Goal: Information Seeking & Learning: Compare options

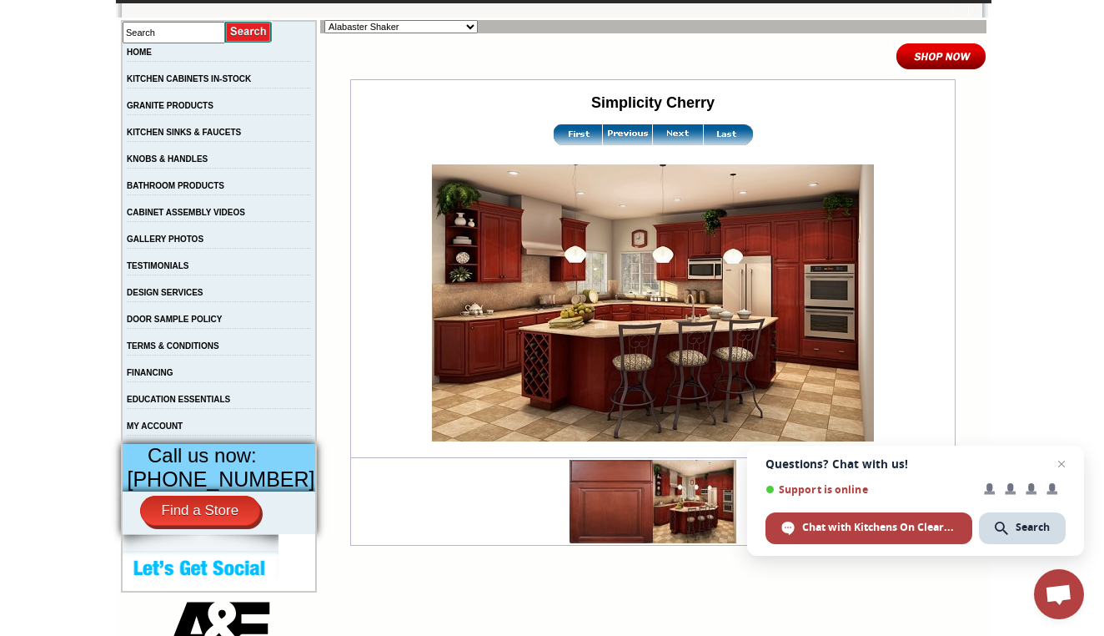
scroll to position [287, 0]
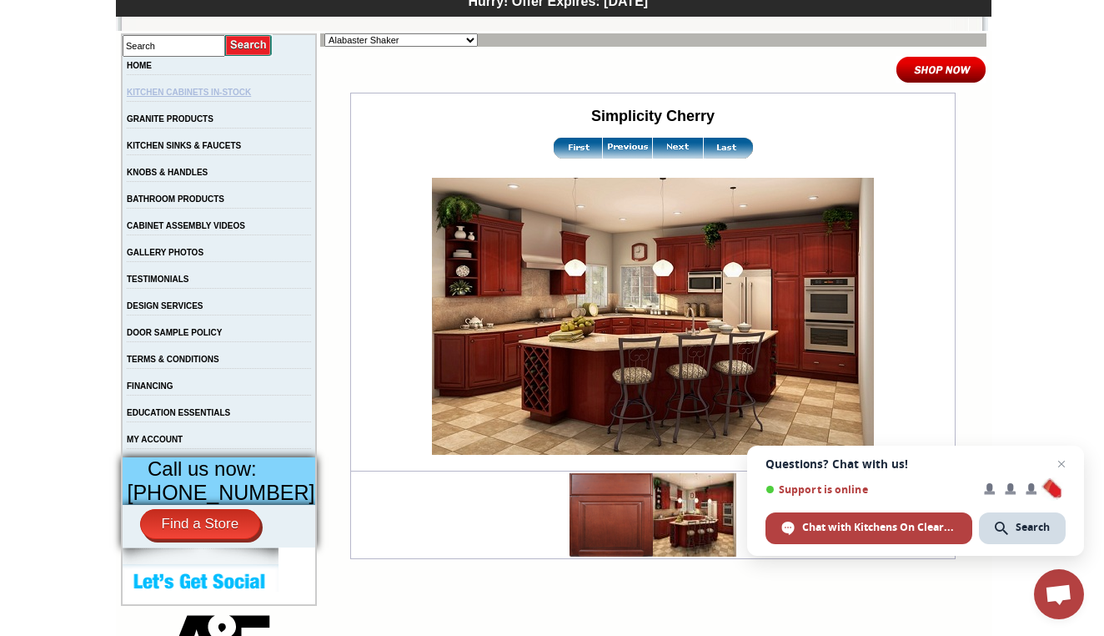
click at [251, 92] on link "KITCHEN CABINETS IN-STOCK" at bounding box center [189, 92] width 124 height 9
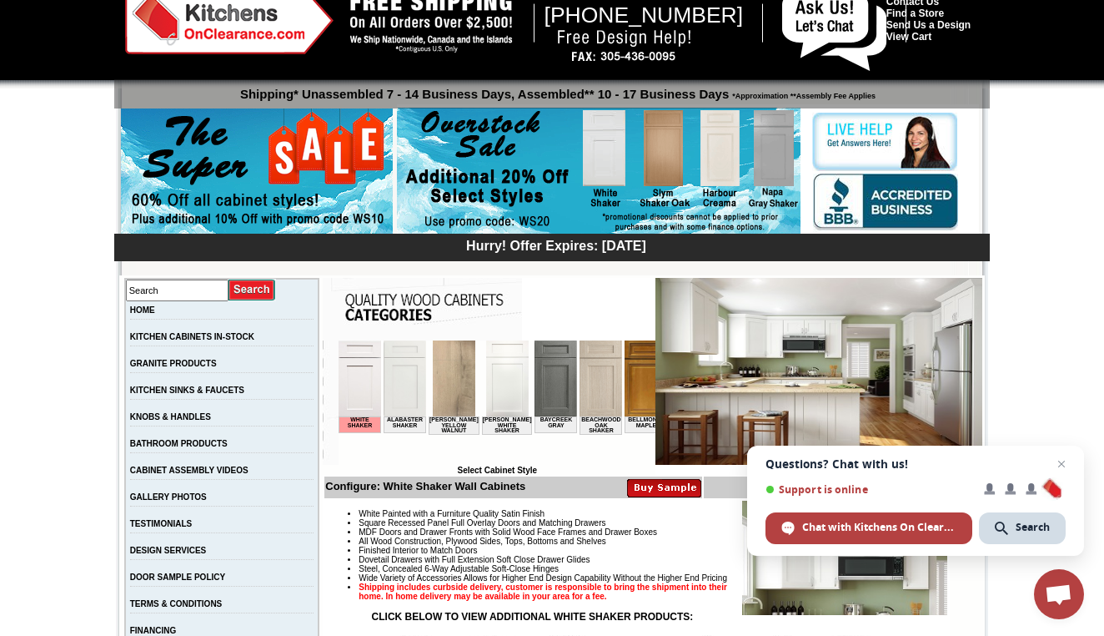
scroll to position [36, 0]
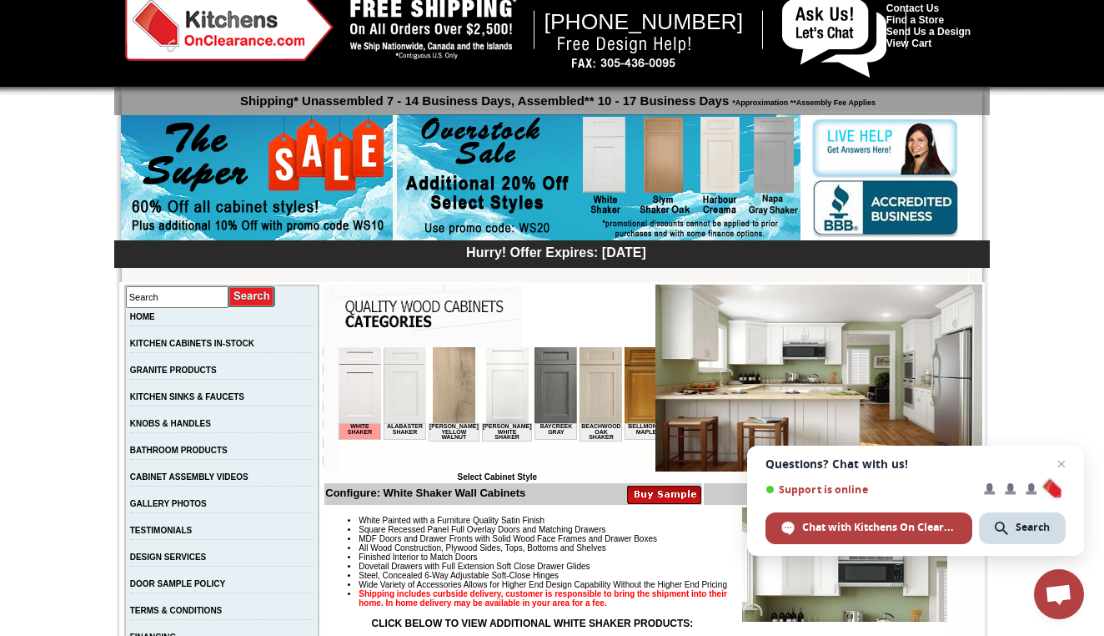
click at [550, 380] on img at bounding box center [556, 385] width 43 height 76
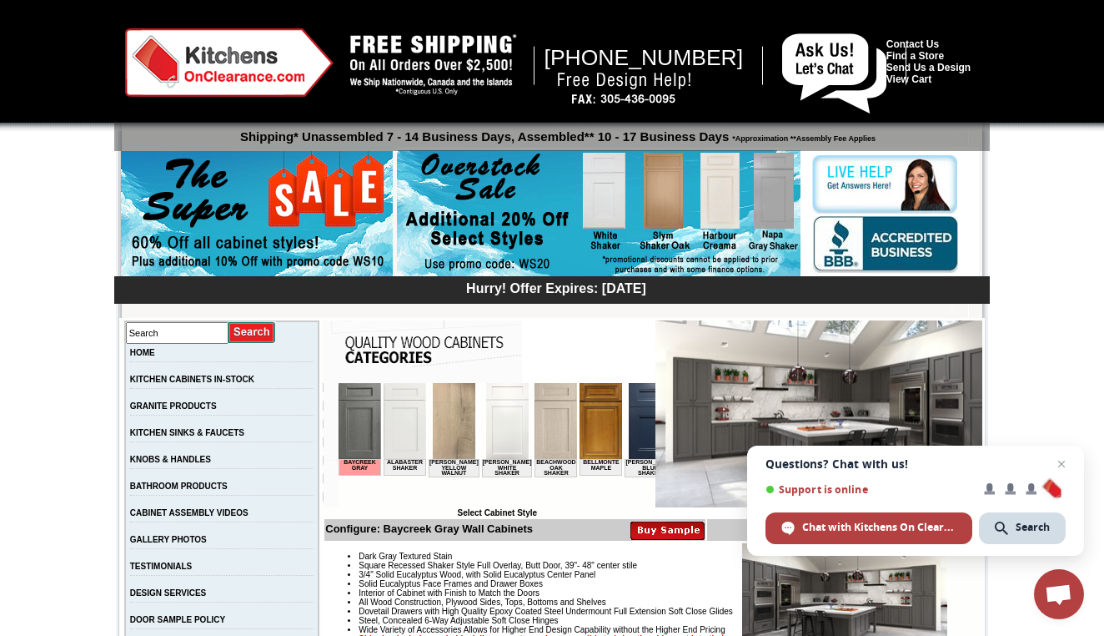
click at [636, 421] on img at bounding box center [650, 421] width 43 height 76
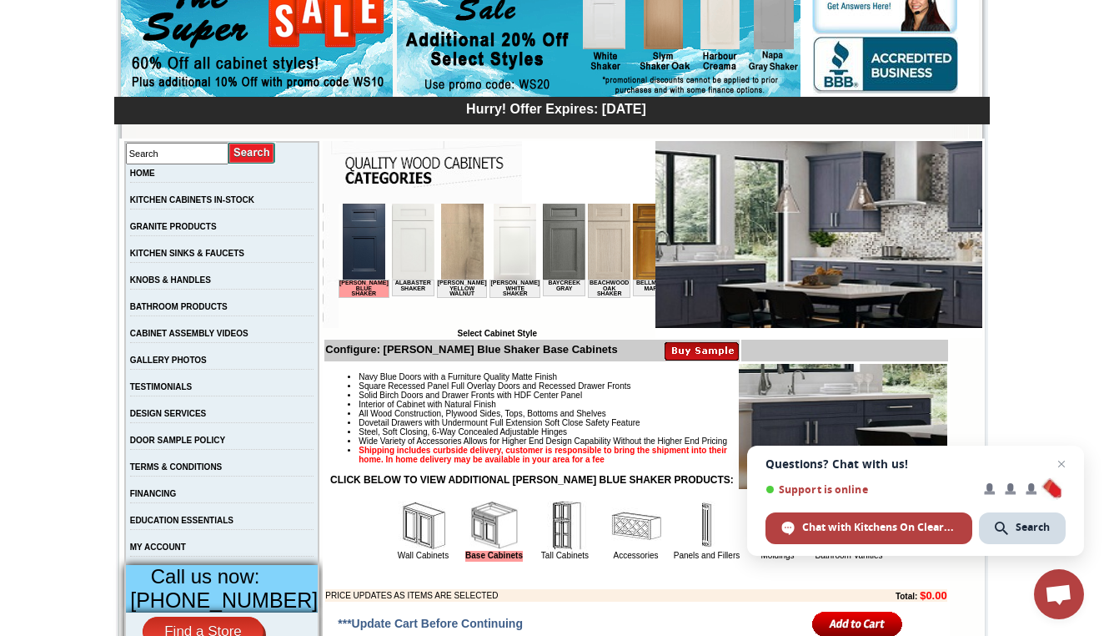
scroll to position [179, 0]
click at [777, 269] on img at bounding box center [819, 234] width 327 height 187
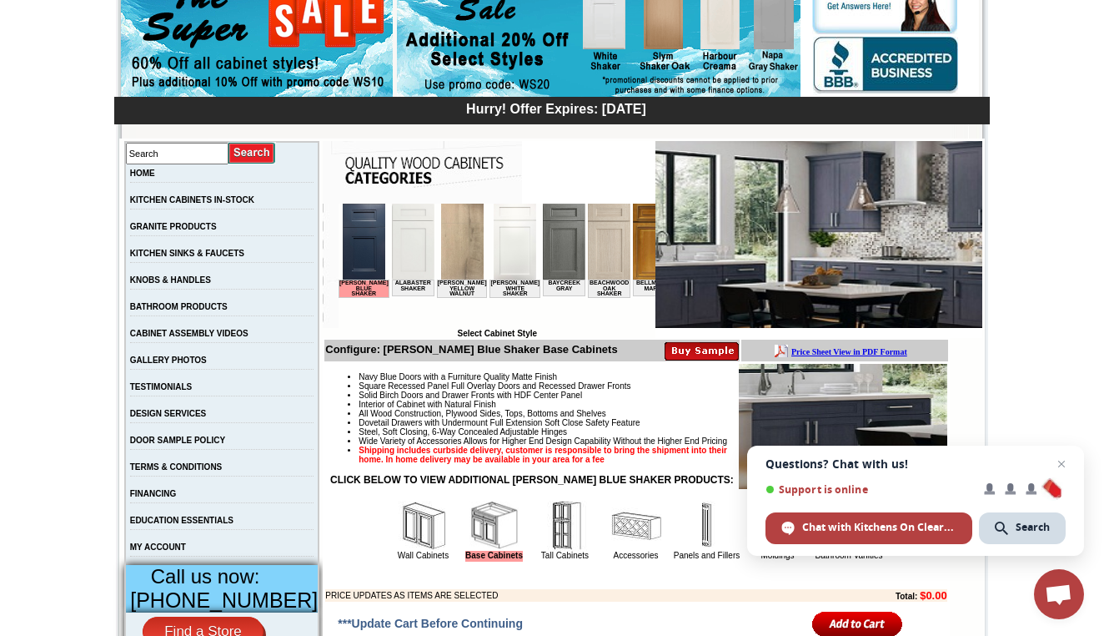
click at [717, 285] on img at bounding box center [819, 234] width 327 height 187
click at [546, 260] on img at bounding box center [564, 242] width 43 height 76
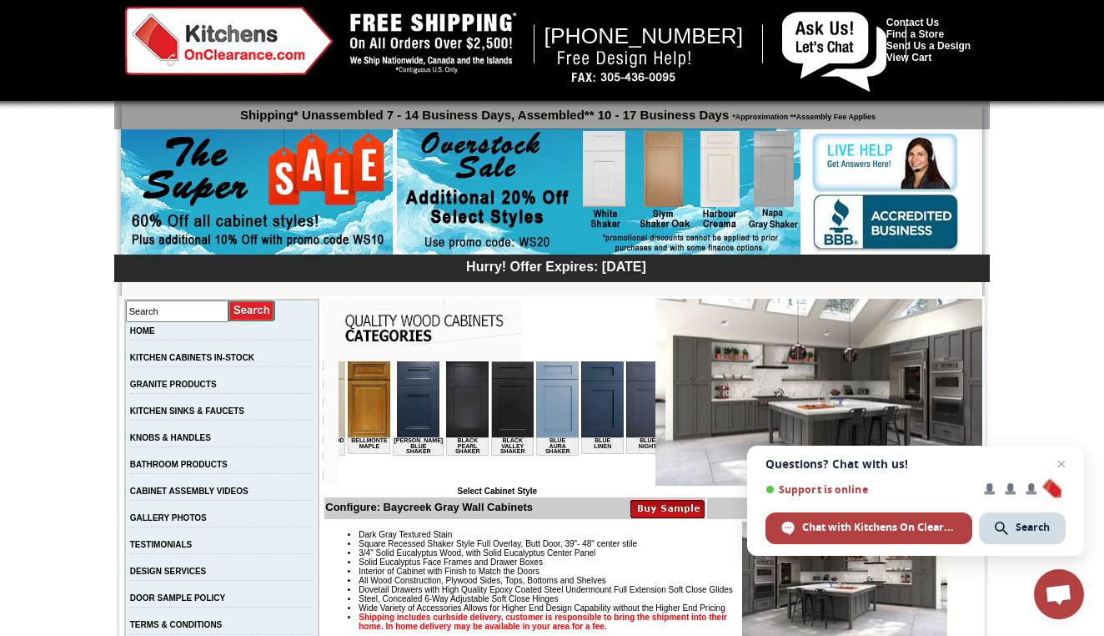
scroll to position [0, 234]
click at [580, 406] on img at bounding box center [600, 399] width 43 height 76
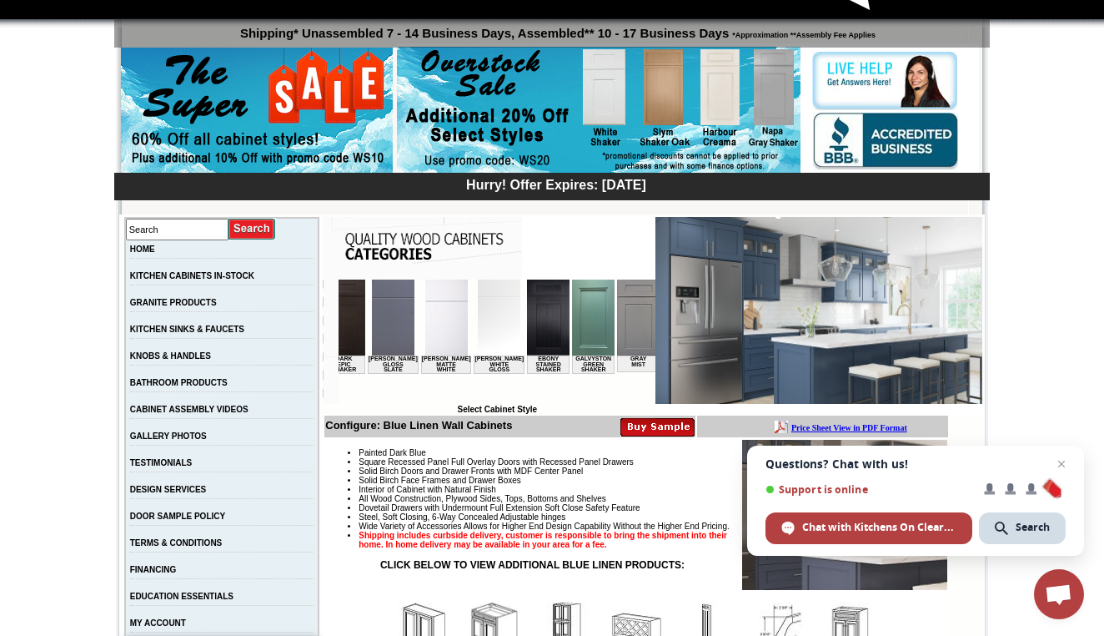
scroll to position [0, 875]
click at [570, 325] on img at bounding box center [591, 317] width 43 height 76
